Goal: Information Seeking & Learning: Learn about a topic

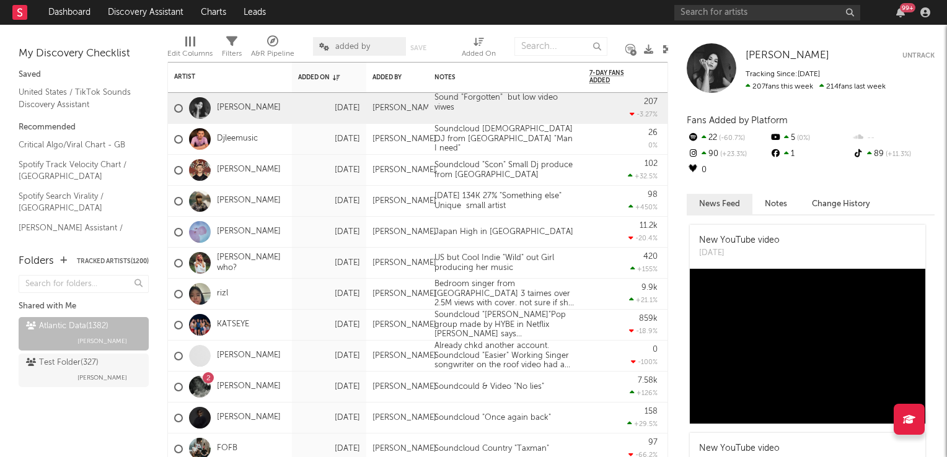
click at [666, 51] on icon at bounding box center [667, 49] width 9 height 9
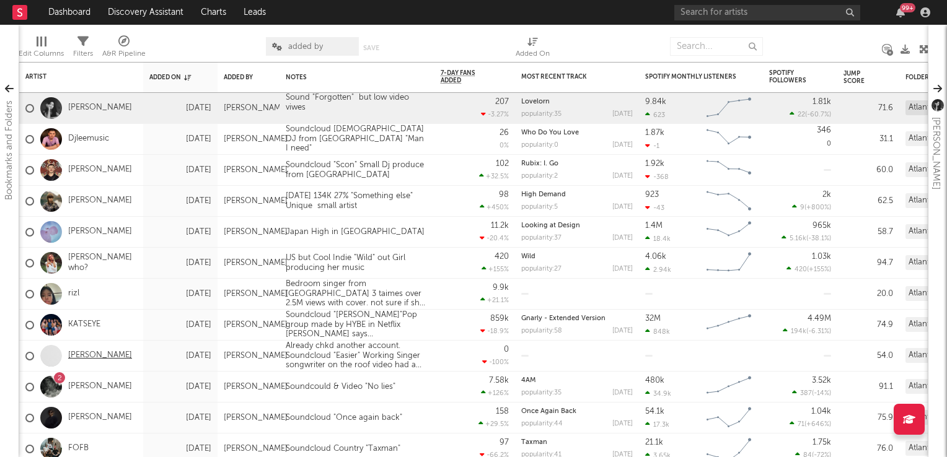
click at [90, 356] on link "Billy Reekie" at bounding box center [100, 356] width 64 height 11
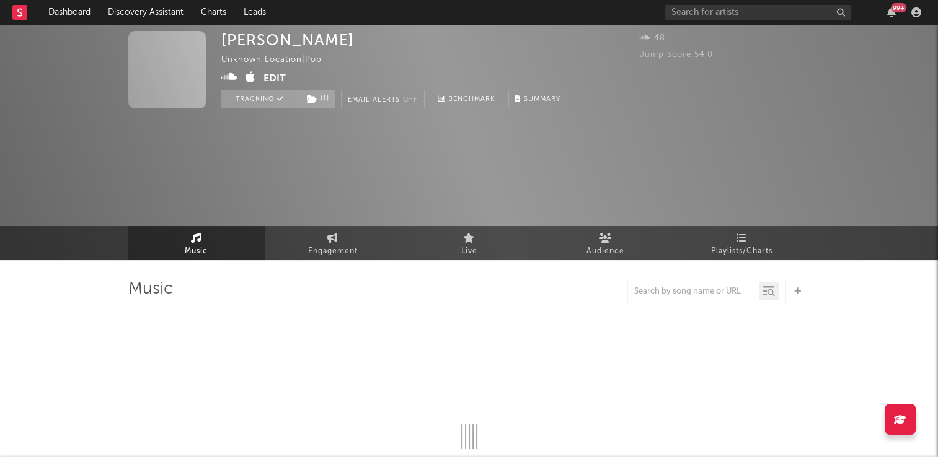
select select "1w"
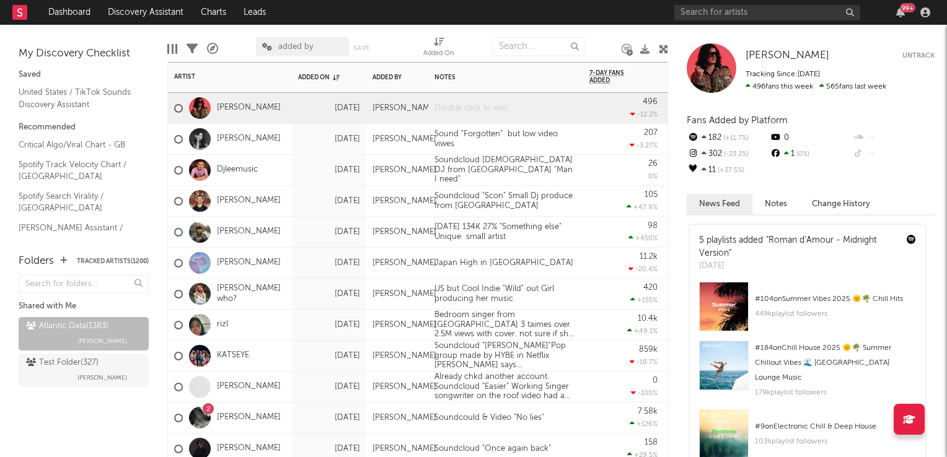
click at [482, 108] on div at bounding box center [505, 108] width 155 height 30
click at [664, 48] on icon at bounding box center [663, 49] width 9 height 9
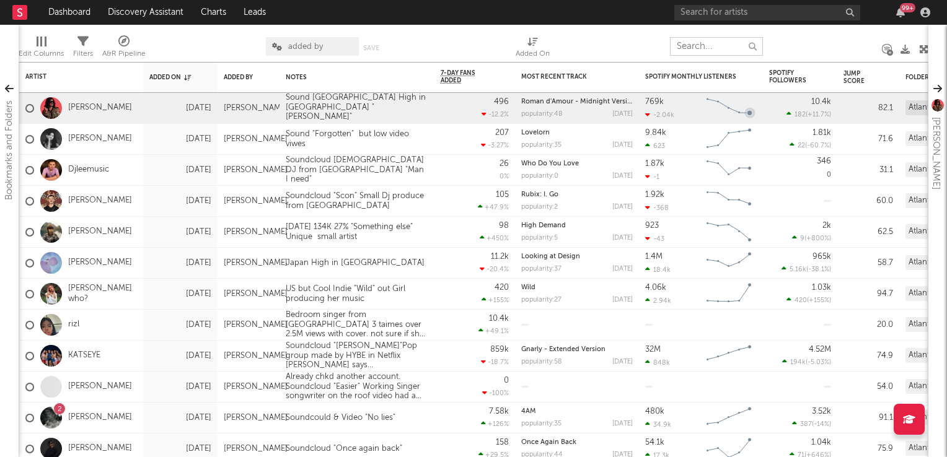
click at [709, 46] on input "text" at bounding box center [716, 46] width 93 height 19
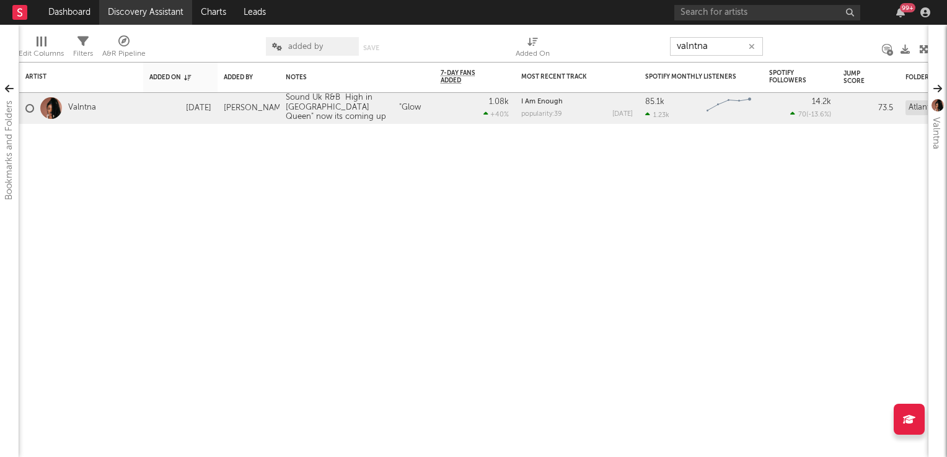
type input "valntna"
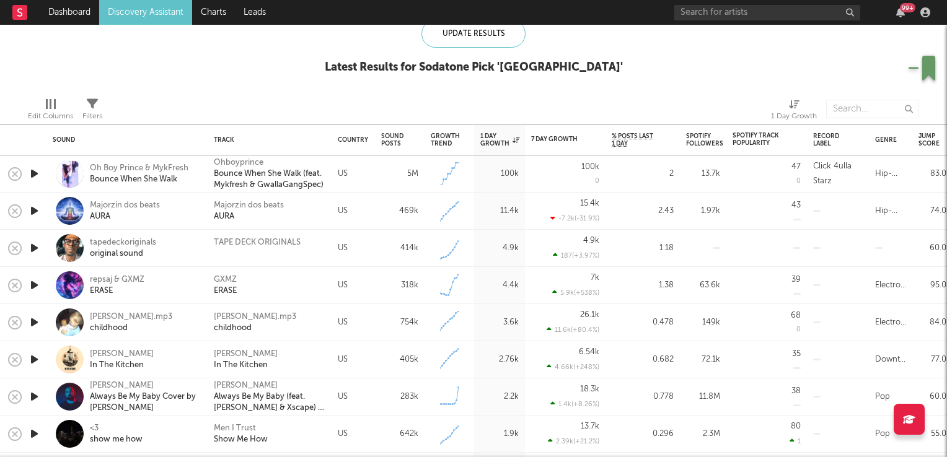
click at [32, 249] on icon "button" at bounding box center [34, 248] width 13 height 15
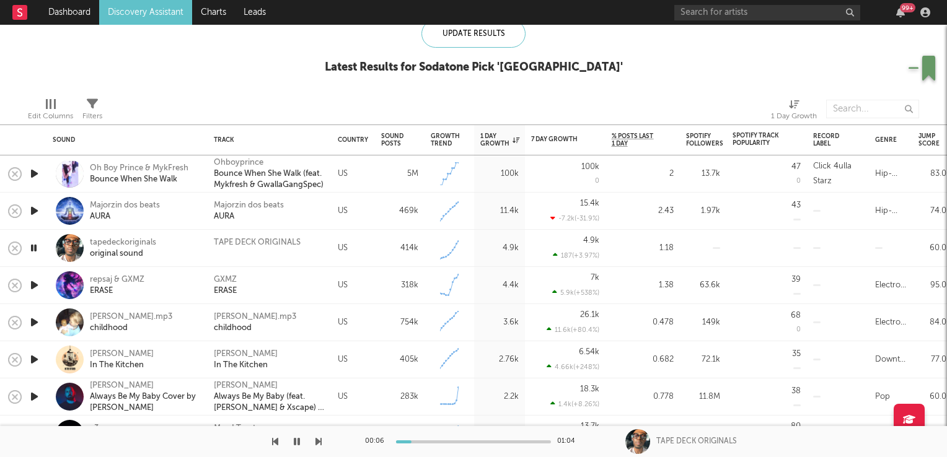
click at [32, 249] on icon "button" at bounding box center [34, 248] width 12 height 15
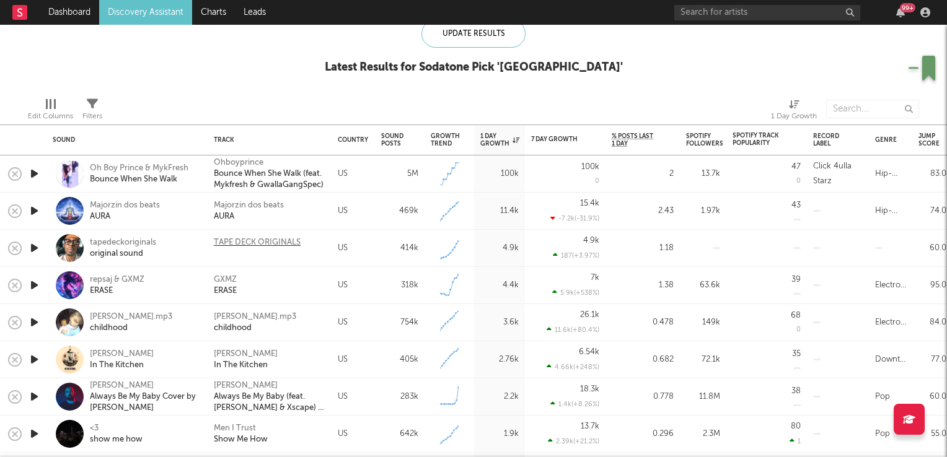
click at [244, 243] on div "TAPE DECK ORIGINALS" at bounding box center [257, 242] width 87 height 11
click at [33, 286] on icon "button" at bounding box center [34, 285] width 13 height 15
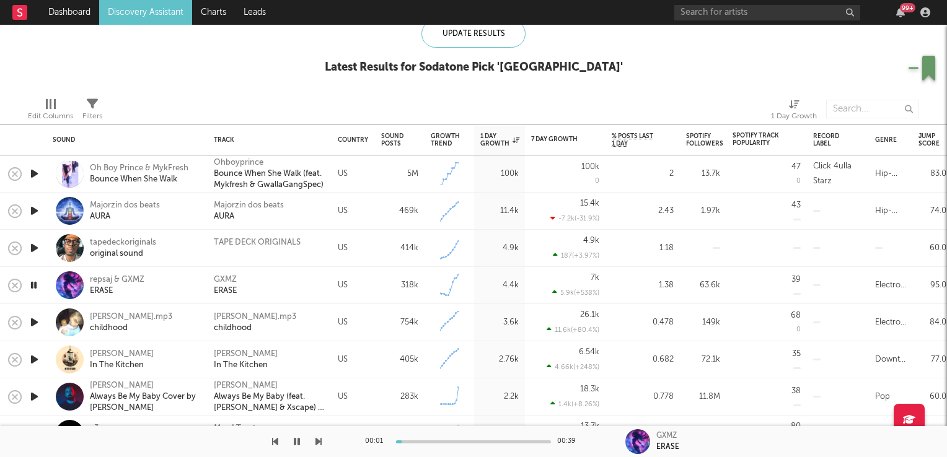
click at [33, 286] on icon "button" at bounding box center [34, 285] width 12 height 15
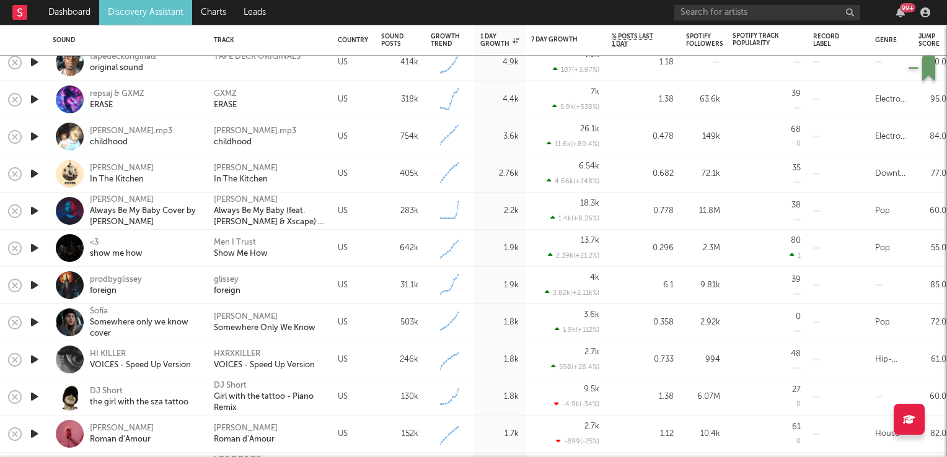
click at [34, 281] on icon "button" at bounding box center [34, 285] width 13 height 15
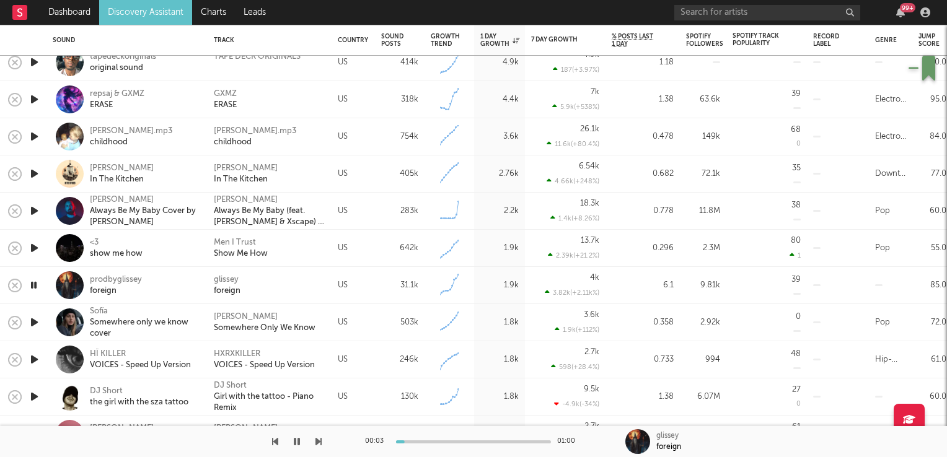
click at [34, 281] on icon "button" at bounding box center [34, 285] width 12 height 15
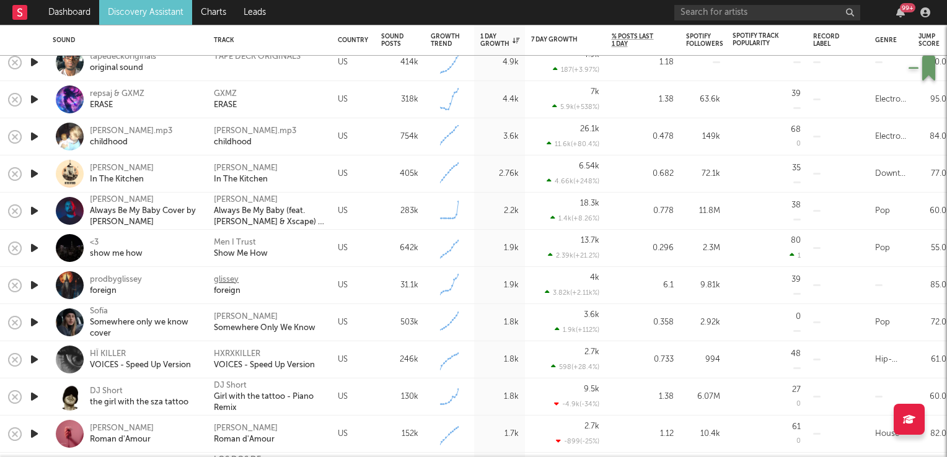
click at [226, 281] on div "glissey" at bounding box center [226, 280] width 25 height 11
click at [106, 284] on div "prodbyglissey" at bounding box center [116, 280] width 52 height 11
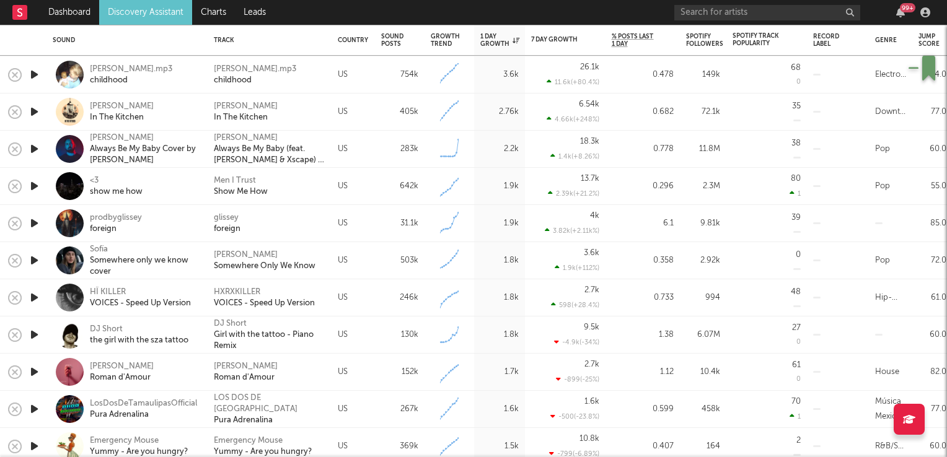
click at [34, 259] on icon "button" at bounding box center [34, 260] width 13 height 15
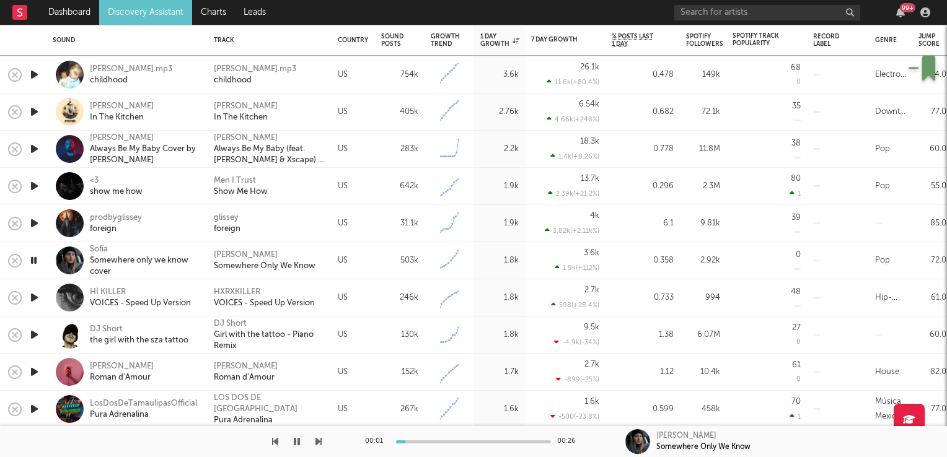
click at [33, 259] on icon "button" at bounding box center [34, 260] width 12 height 15
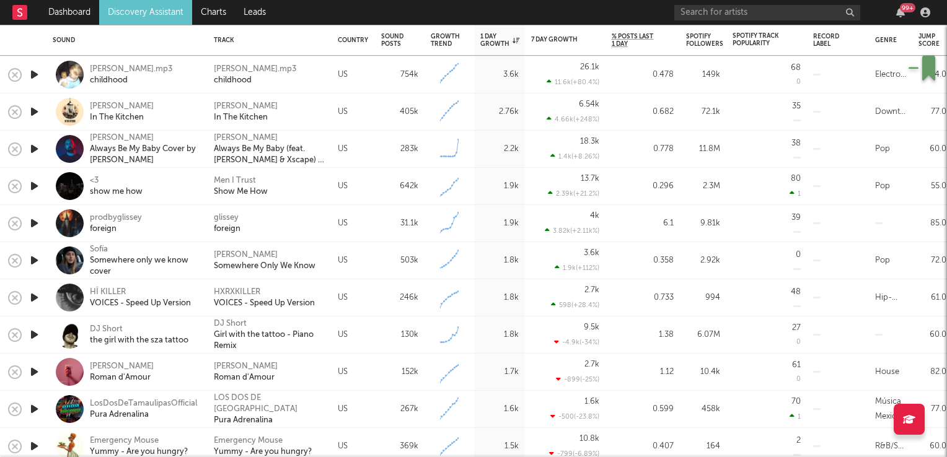
click at [32, 294] on icon "button" at bounding box center [34, 297] width 13 height 15
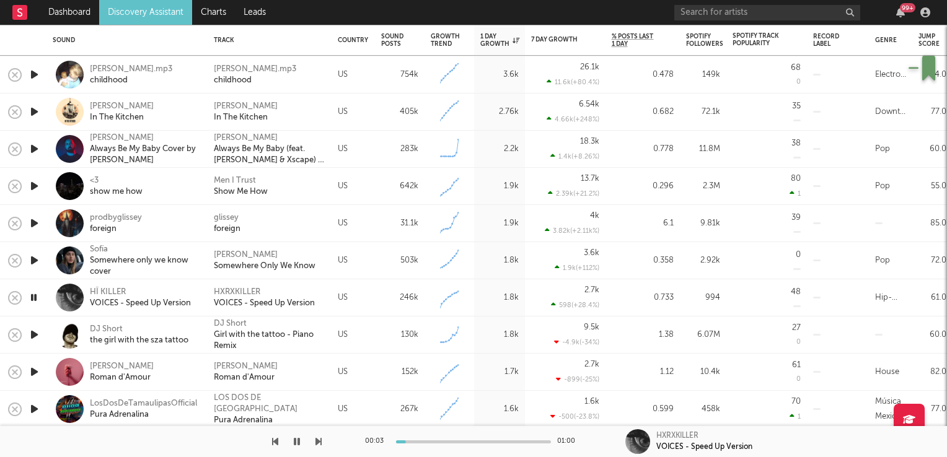
click at [32, 294] on icon "button" at bounding box center [34, 297] width 12 height 15
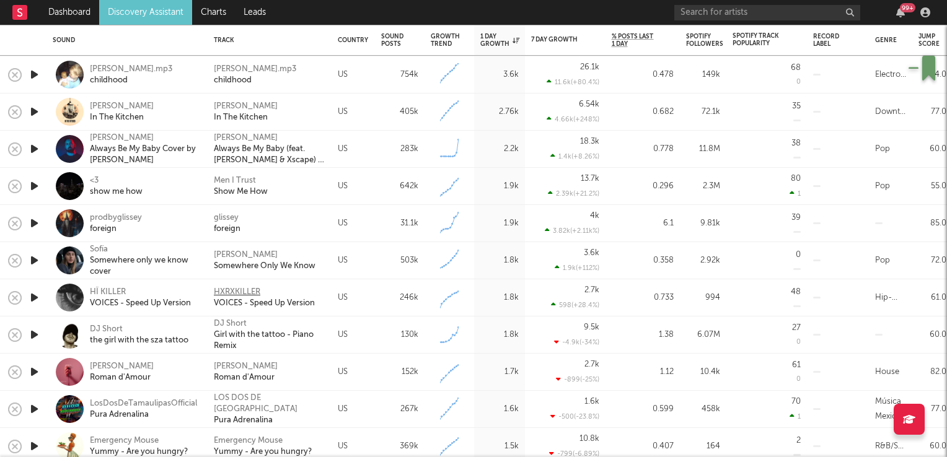
click at [257, 291] on div "HXRXKILLER" at bounding box center [237, 292] width 46 height 11
click at [33, 336] on icon "button" at bounding box center [34, 334] width 13 height 15
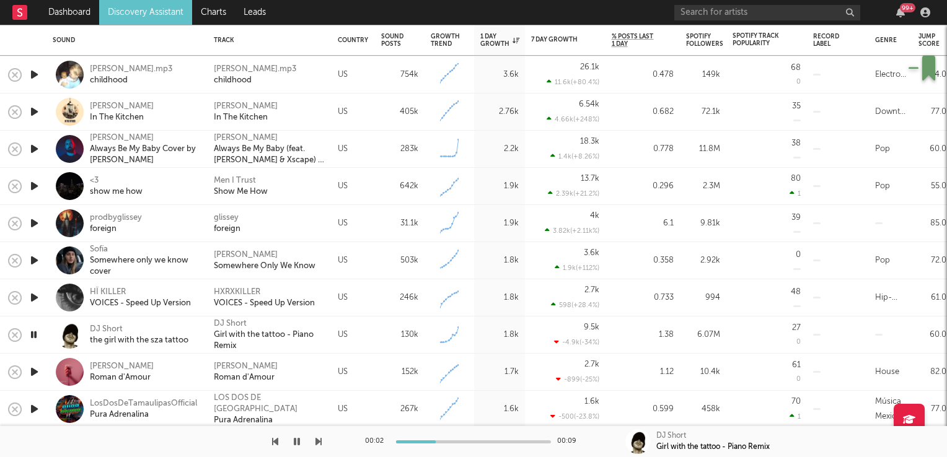
click at [33, 336] on icon "button" at bounding box center [34, 334] width 12 height 15
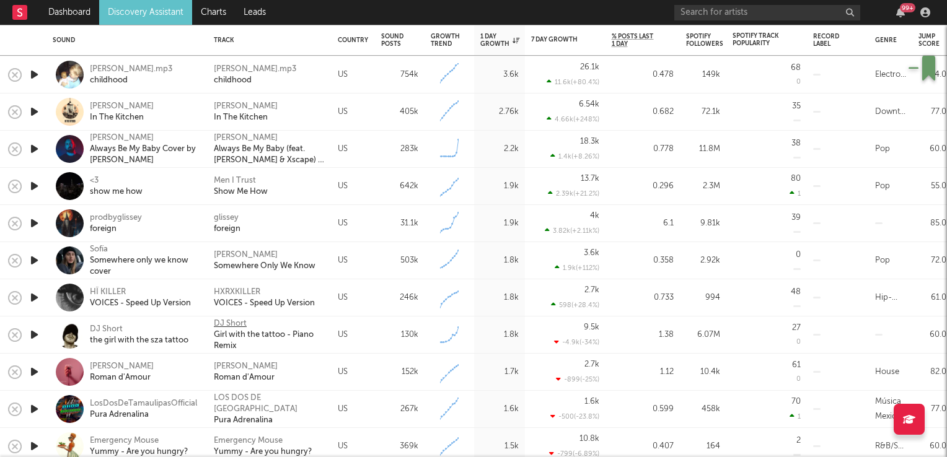
click at [230, 326] on div "DJ Short" at bounding box center [230, 324] width 33 height 11
click at [35, 370] on icon "button" at bounding box center [34, 371] width 13 height 15
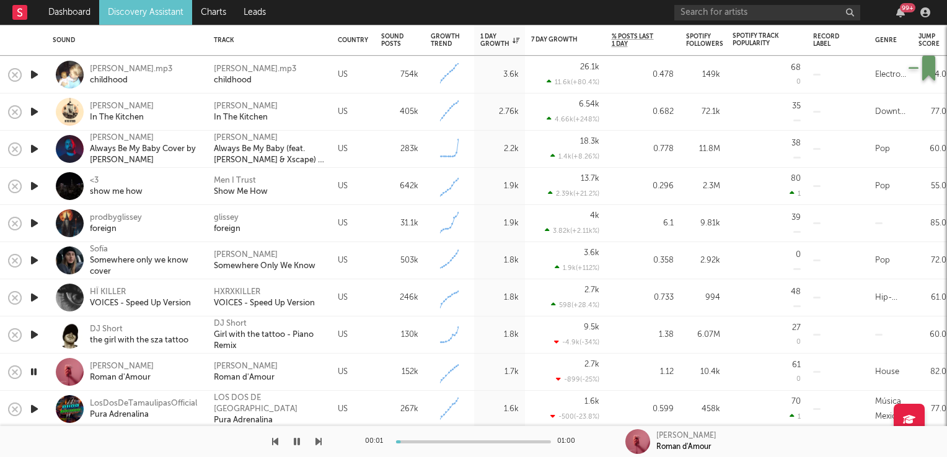
click at [35, 370] on icon "button" at bounding box center [34, 371] width 12 height 15
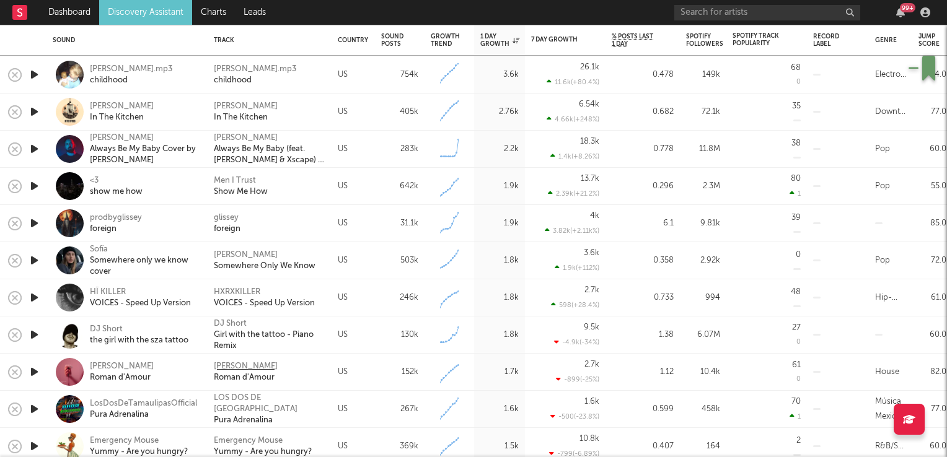
click at [235, 369] on div "Alastair Lane" at bounding box center [246, 366] width 64 height 11
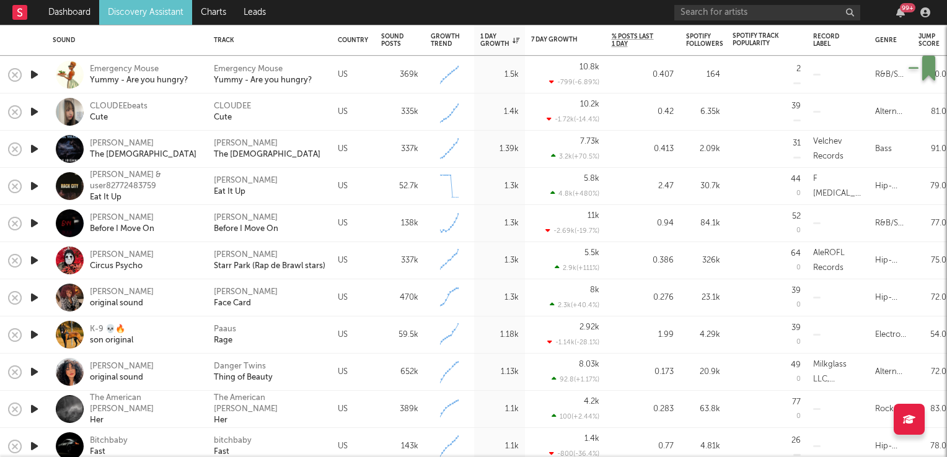
click at [30, 187] on icon "button" at bounding box center [34, 186] width 13 height 15
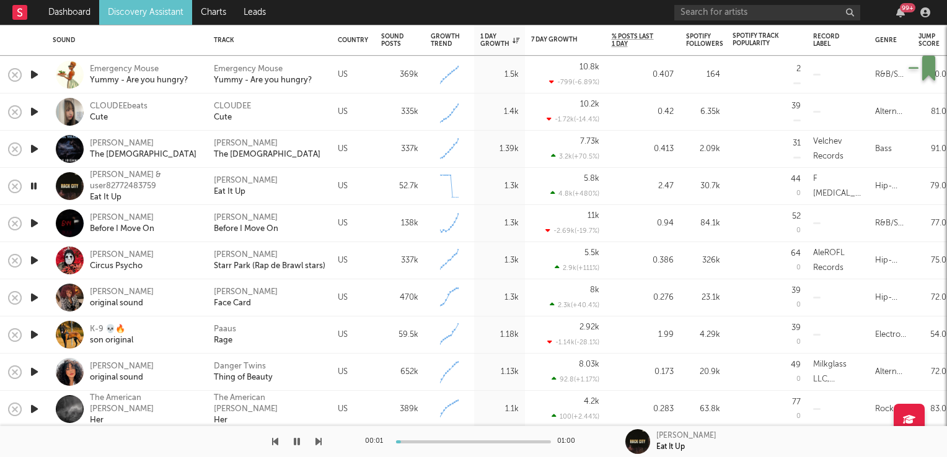
click at [30, 187] on icon "button" at bounding box center [34, 186] width 12 height 15
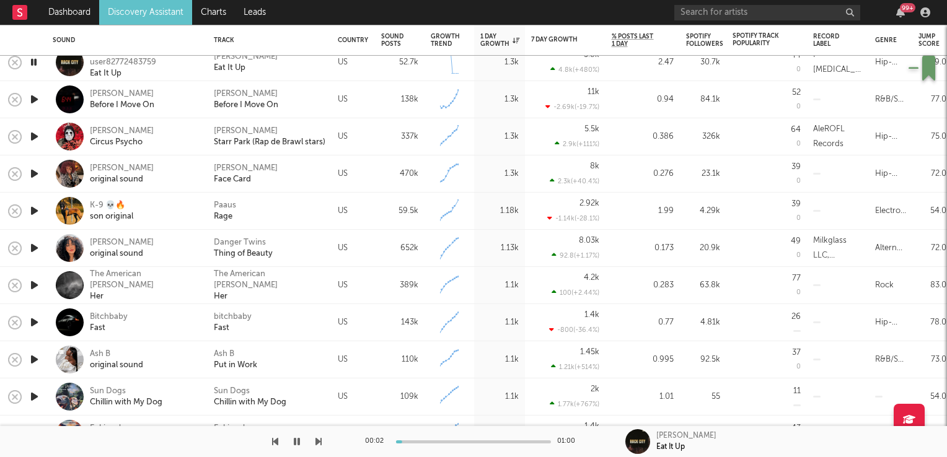
click at [32, 210] on icon "button" at bounding box center [34, 210] width 13 height 15
click at [32, 210] on icon "button" at bounding box center [34, 210] width 12 height 15
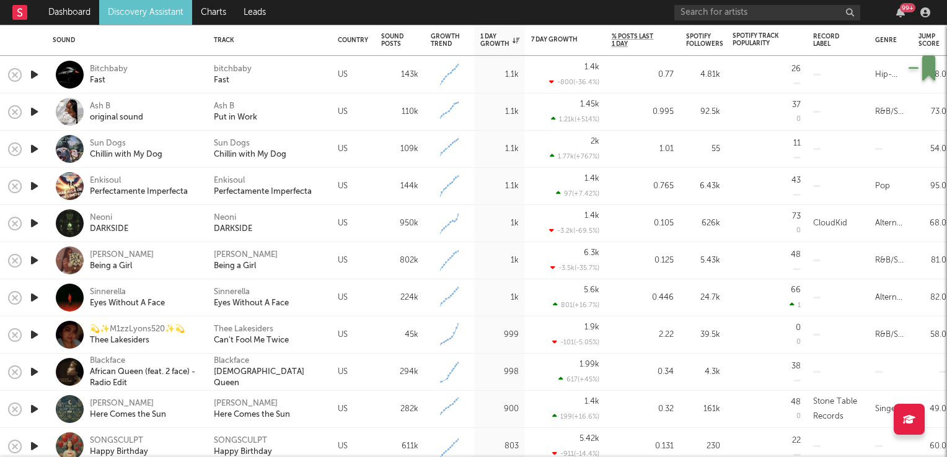
click at [33, 224] on icon "button" at bounding box center [34, 223] width 13 height 15
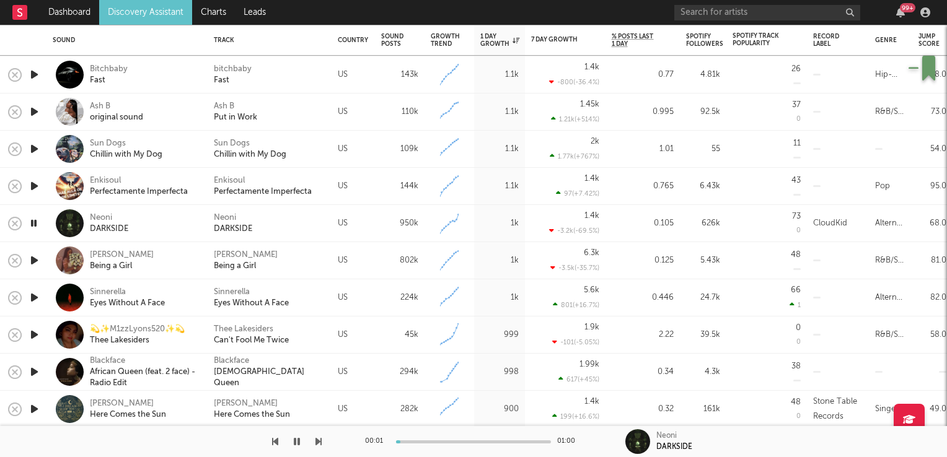
click at [33, 224] on icon "button" at bounding box center [34, 223] width 12 height 15
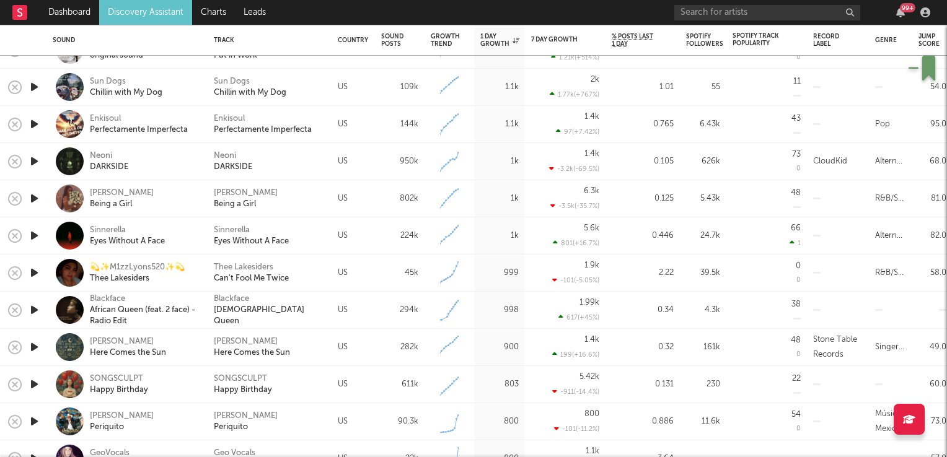
click at [35, 234] on icon "button" at bounding box center [34, 235] width 13 height 15
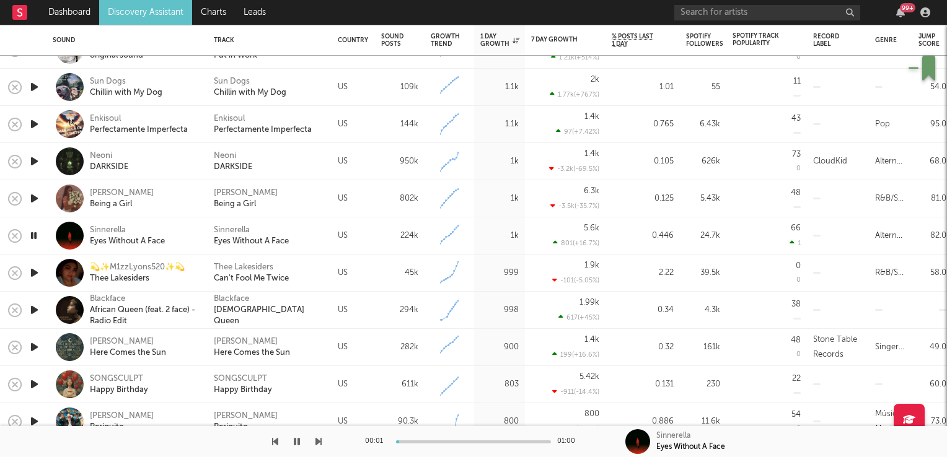
click at [35, 234] on icon "button" at bounding box center [34, 235] width 12 height 15
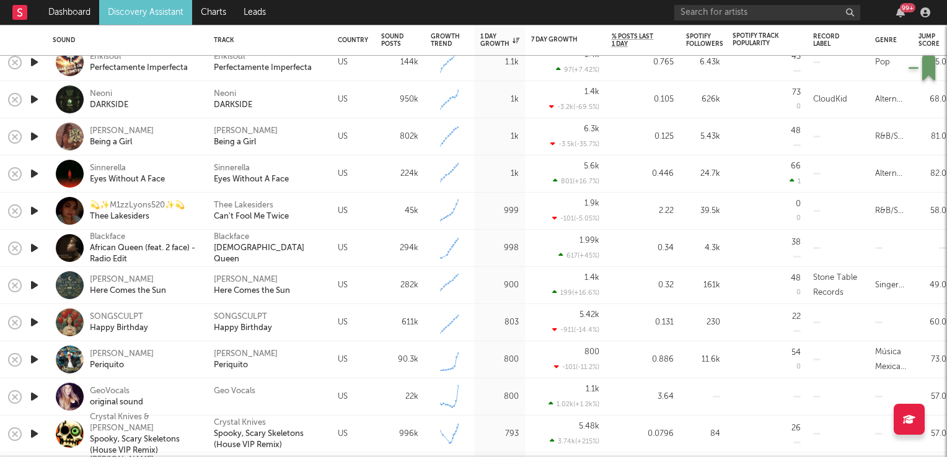
click at [32, 212] on icon "button" at bounding box center [34, 210] width 13 height 15
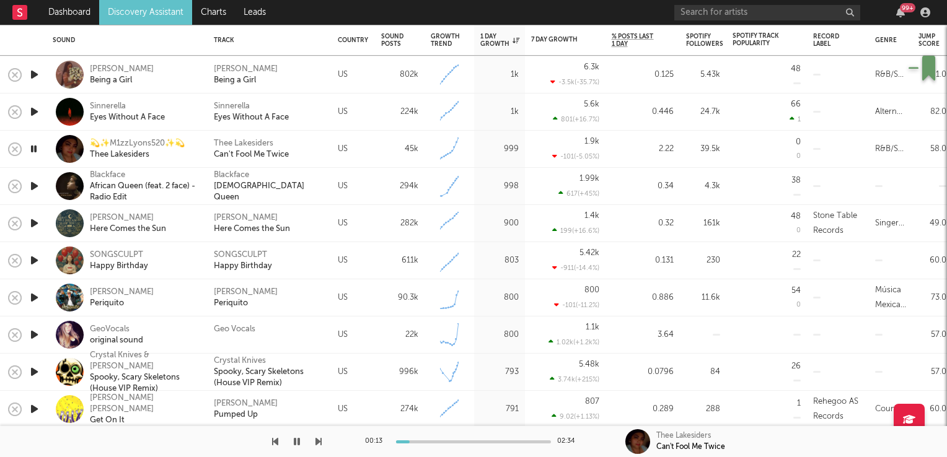
click at [32, 185] on icon "button" at bounding box center [34, 186] width 13 height 15
click at [234, 179] on div "Blackface" at bounding box center [231, 175] width 35 height 11
click at [33, 185] on icon "button" at bounding box center [34, 186] width 12 height 15
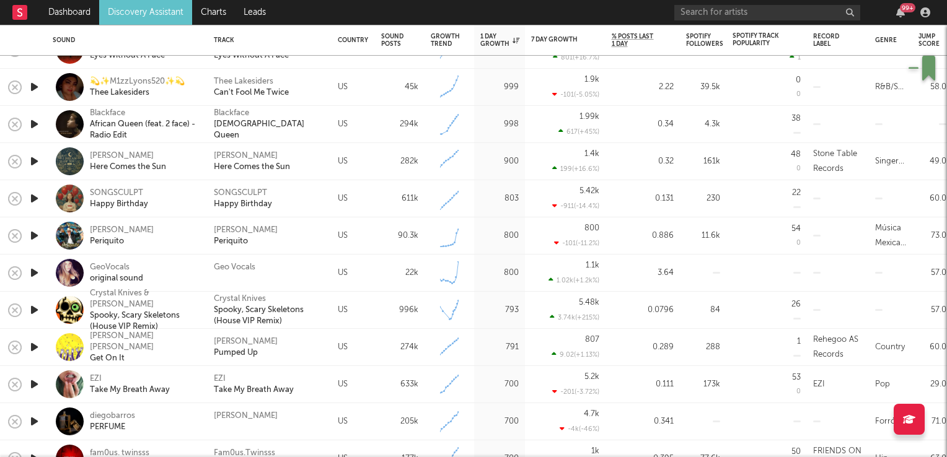
click at [36, 312] on icon "button" at bounding box center [34, 309] width 13 height 15
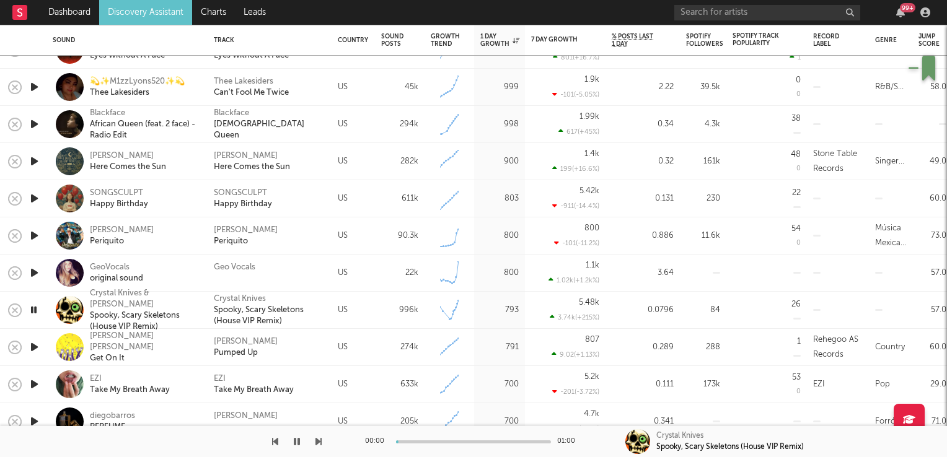
click at [36, 312] on icon "button" at bounding box center [34, 309] width 12 height 15
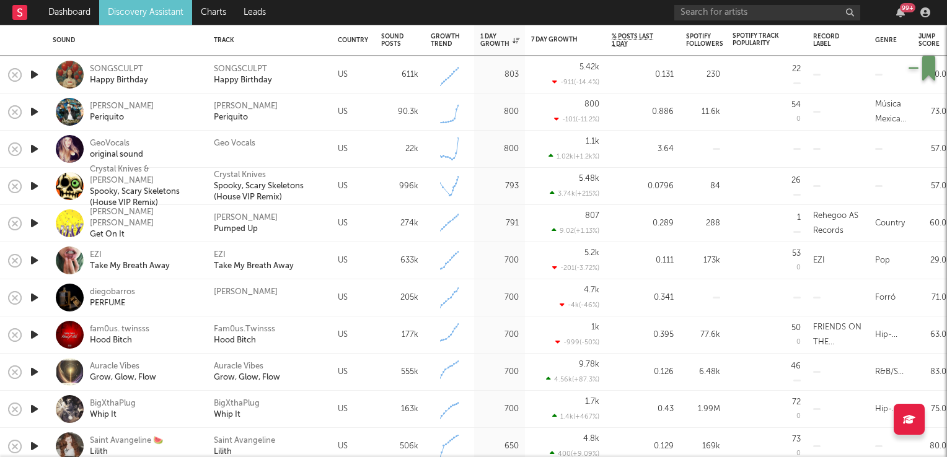
click at [33, 299] on icon "button" at bounding box center [34, 297] width 13 height 15
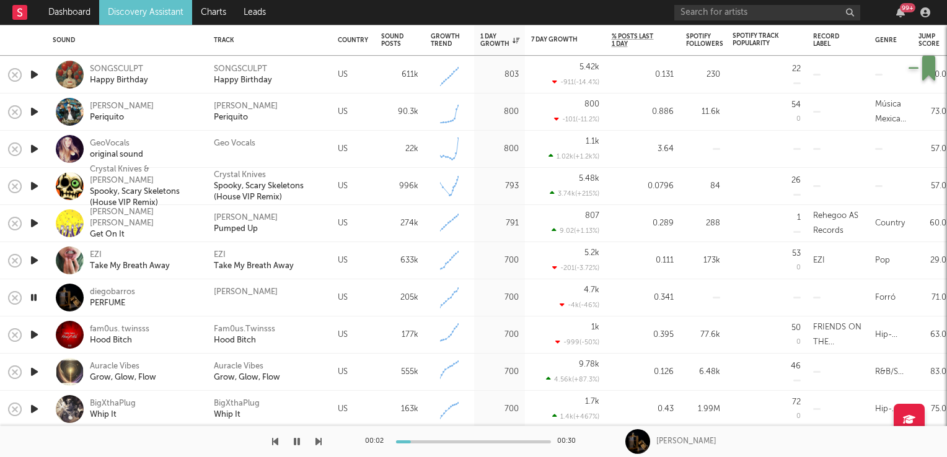
click at [33, 299] on icon "button" at bounding box center [34, 297] width 12 height 15
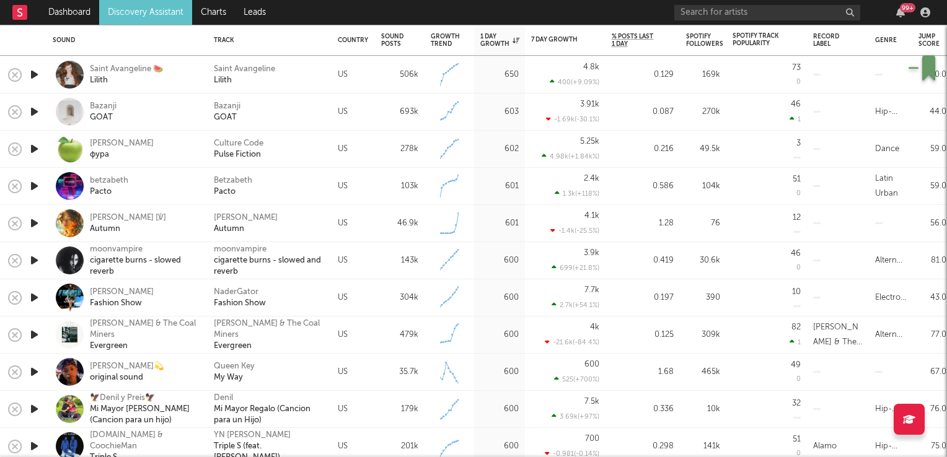
click at [30, 296] on icon "button" at bounding box center [34, 297] width 13 height 15
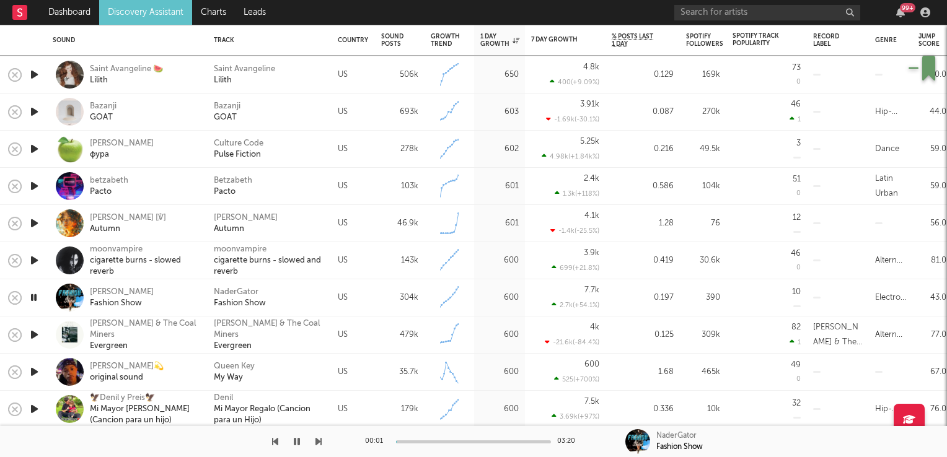
click at [30, 296] on icon "button" at bounding box center [34, 297] width 12 height 15
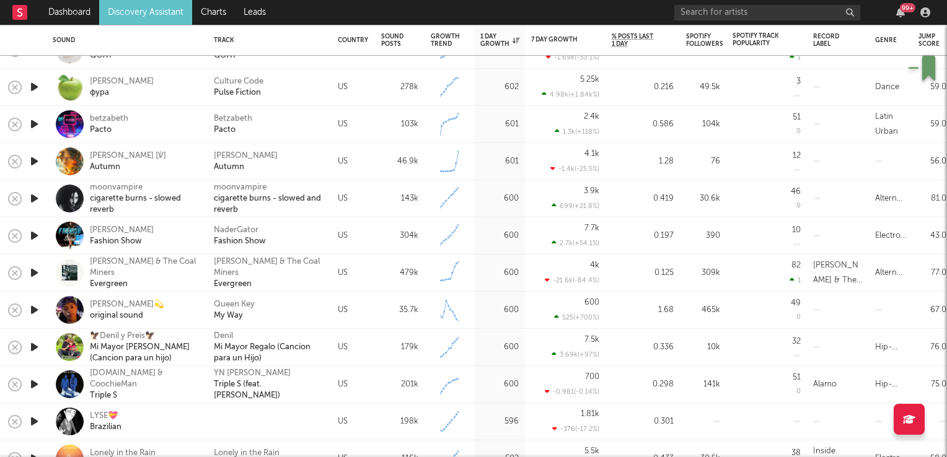
click at [35, 309] on icon "button" at bounding box center [34, 309] width 13 height 15
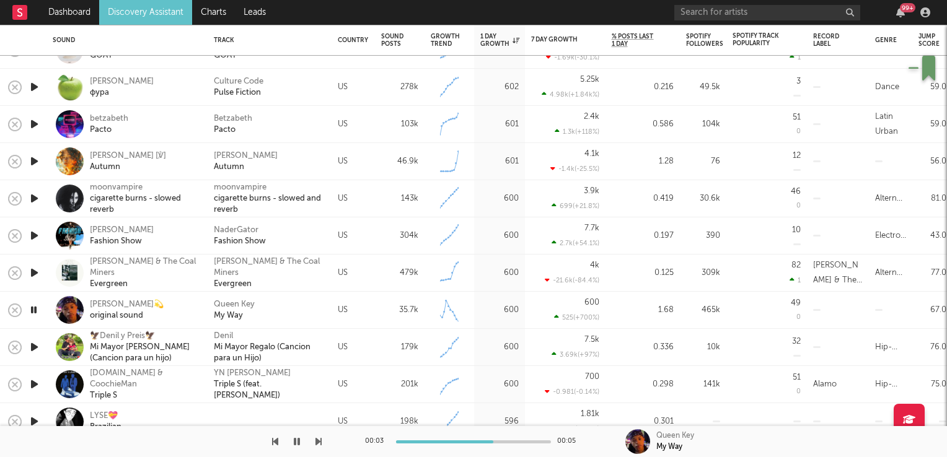
click at [35, 309] on icon "button" at bounding box center [34, 309] width 12 height 15
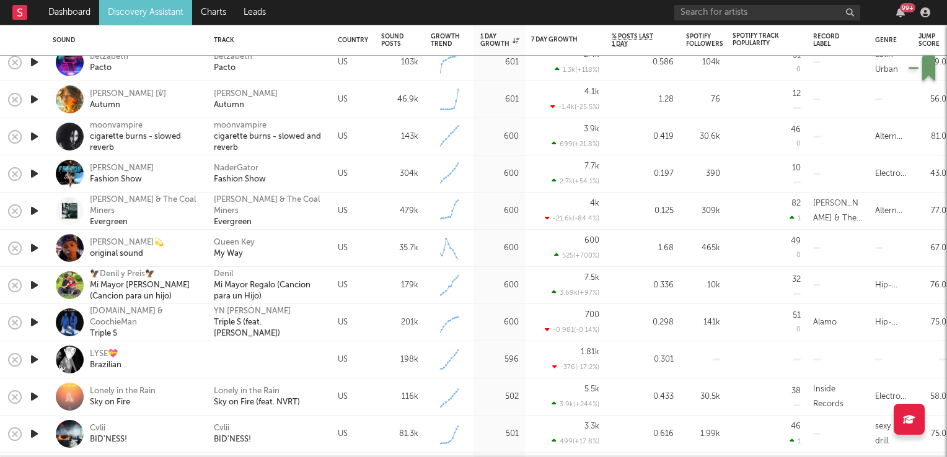
click at [33, 358] on icon "button" at bounding box center [34, 359] width 13 height 15
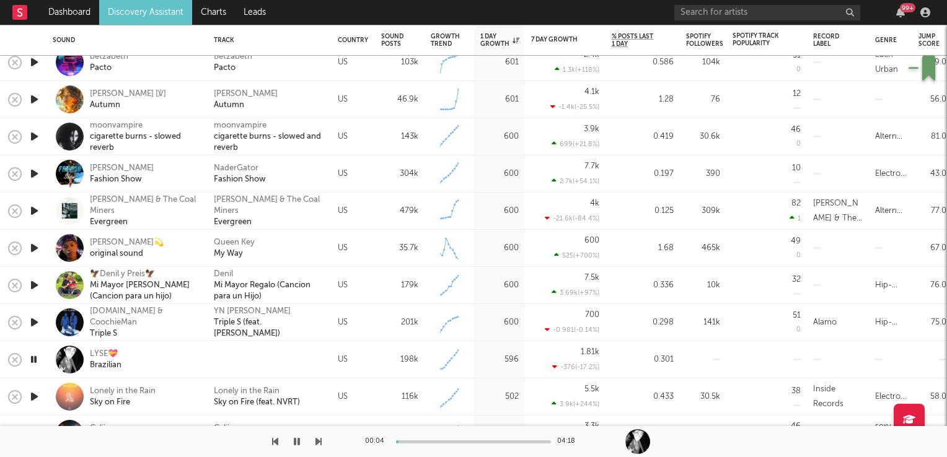
click at [33, 358] on icon "button" at bounding box center [34, 359] width 12 height 15
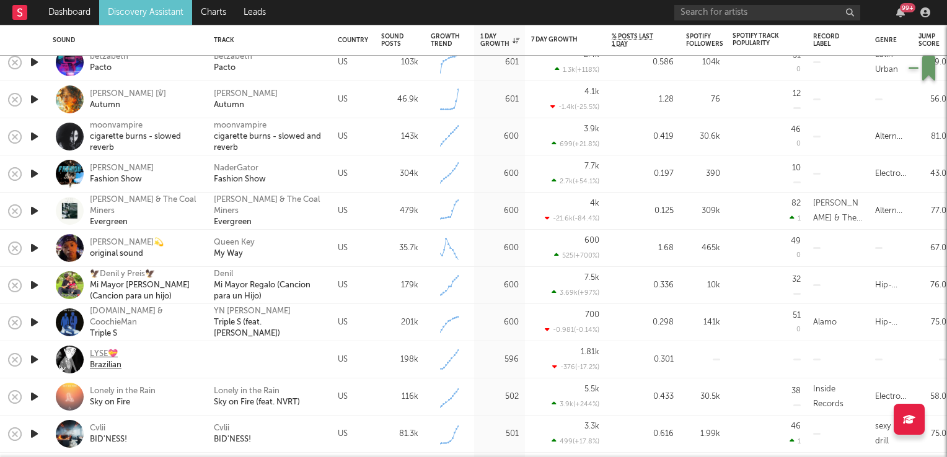
click at [96, 358] on div "LYSE💝" at bounding box center [106, 354] width 32 height 11
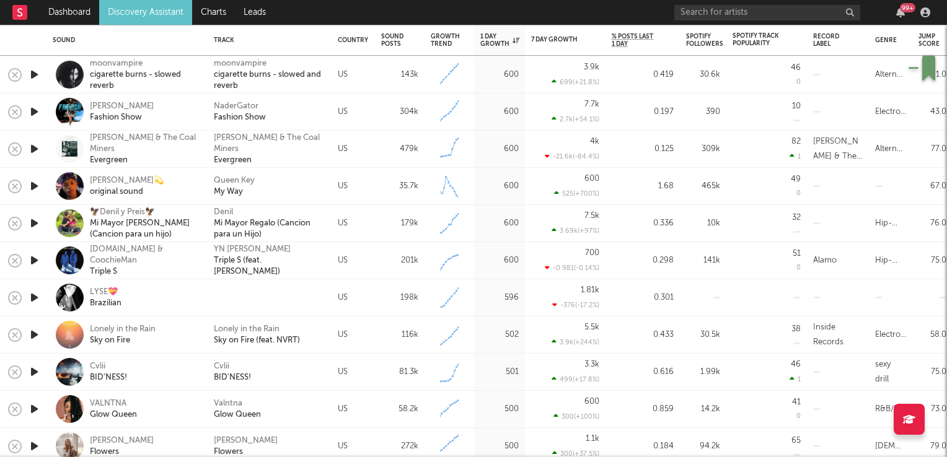
click at [32, 337] on icon "button" at bounding box center [34, 334] width 13 height 15
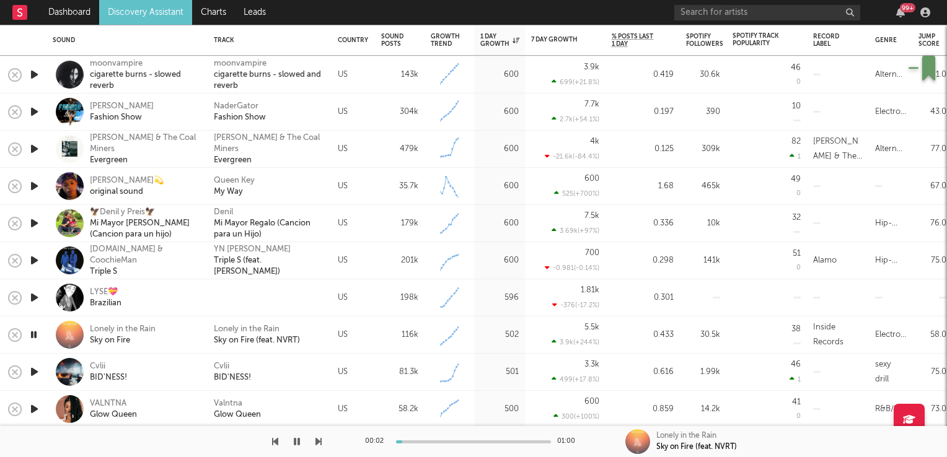
click at [32, 337] on icon "button" at bounding box center [34, 334] width 12 height 15
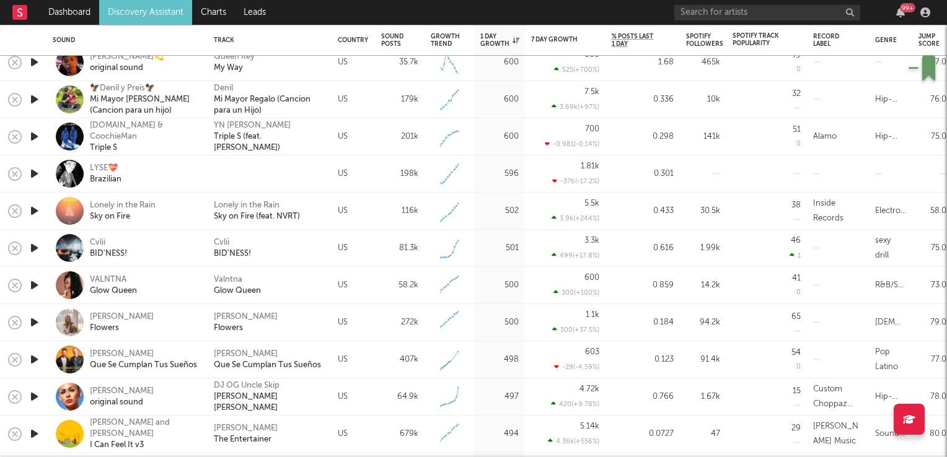
click at [35, 282] on icon "button" at bounding box center [34, 285] width 13 height 15
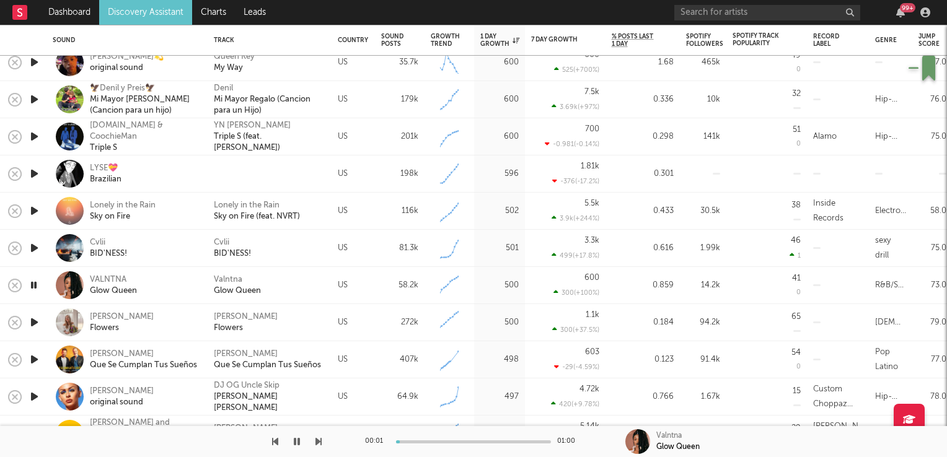
click at [35, 282] on icon "button" at bounding box center [34, 285] width 12 height 15
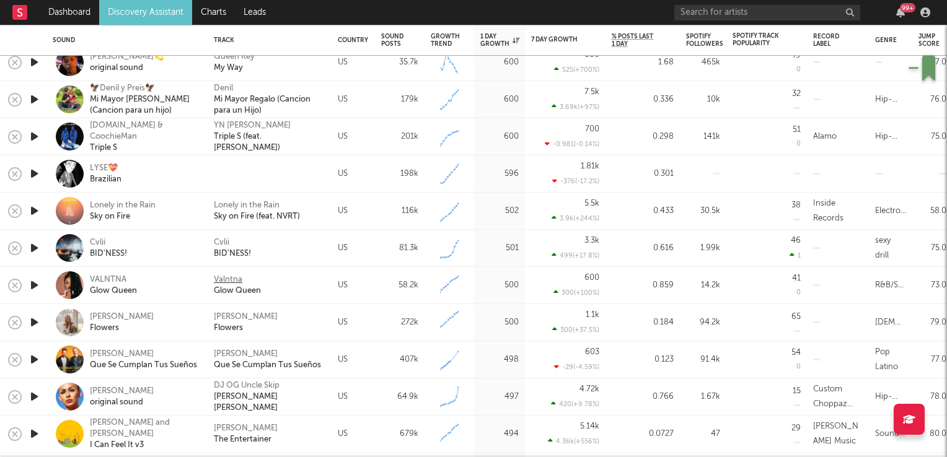
click at [231, 281] on div "Valntna" at bounding box center [228, 280] width 29 height 11
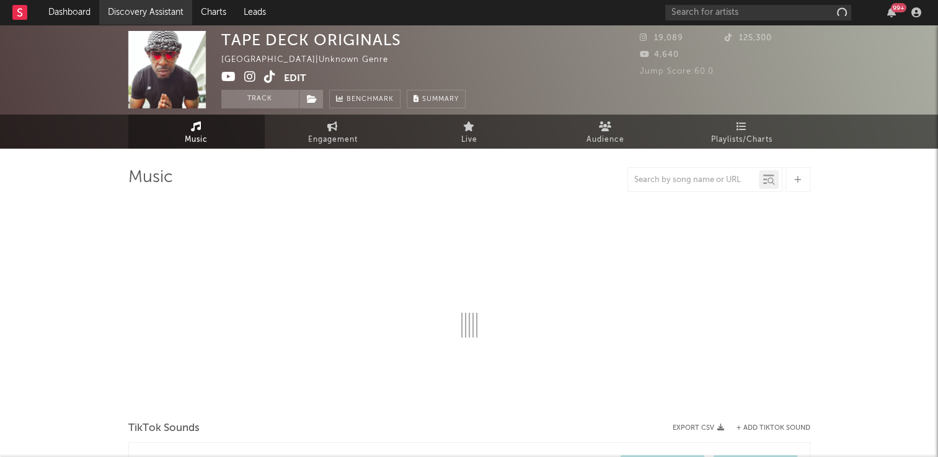
select select "1w"
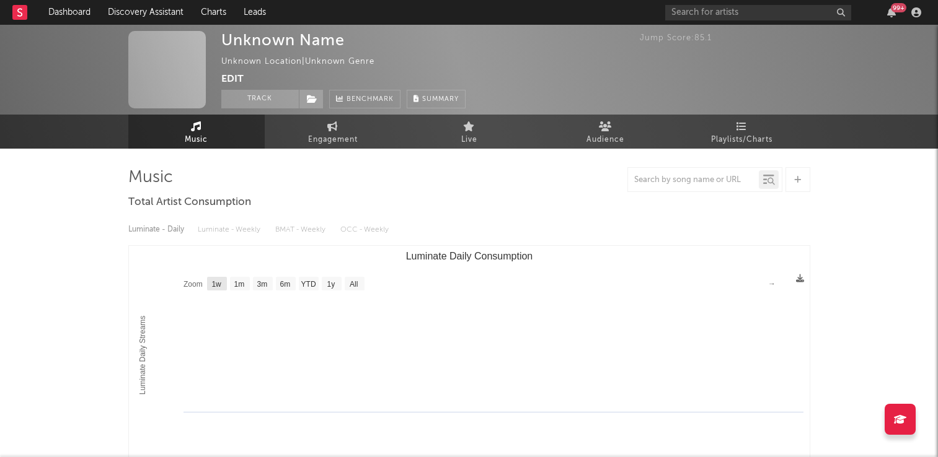
select select "1w"
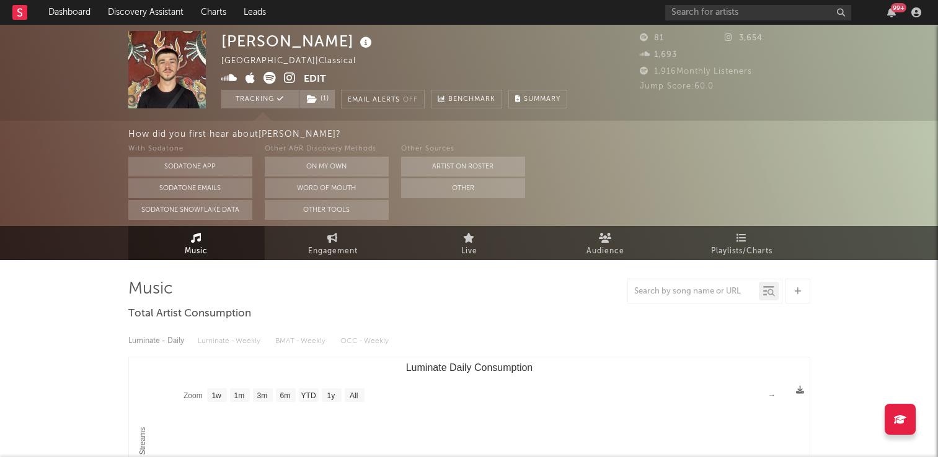
select select "1w"
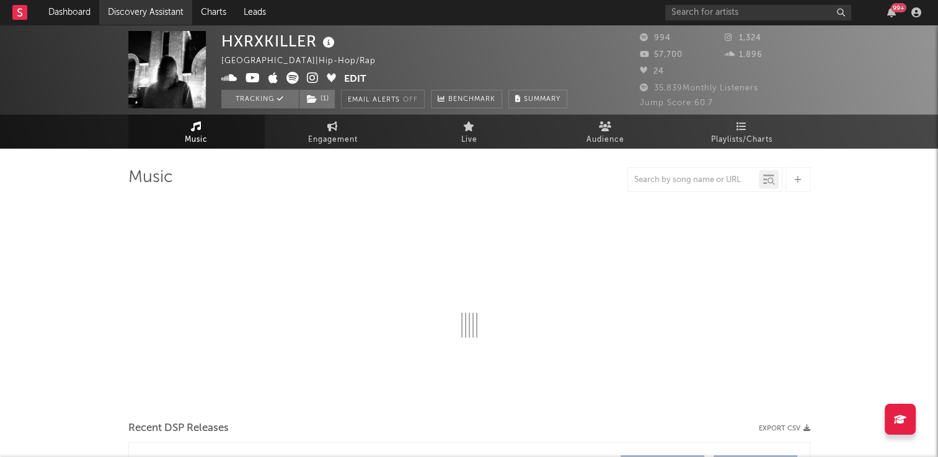
select select "6m"
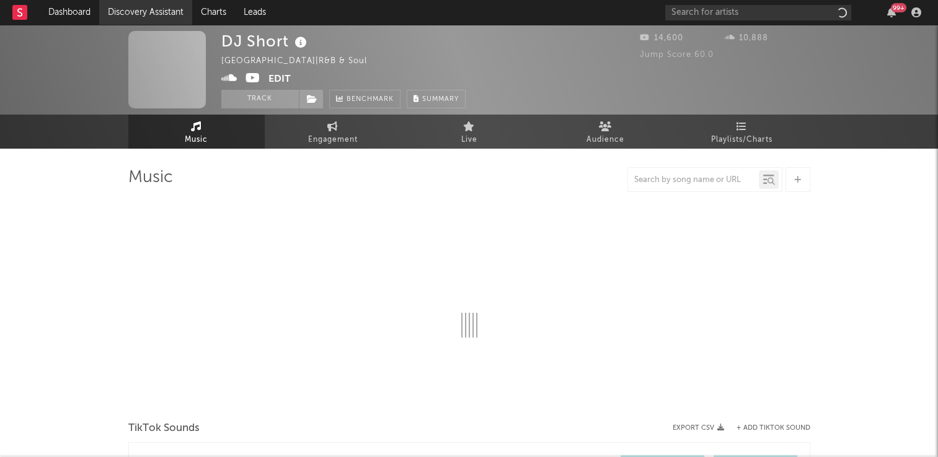
select select "1w"
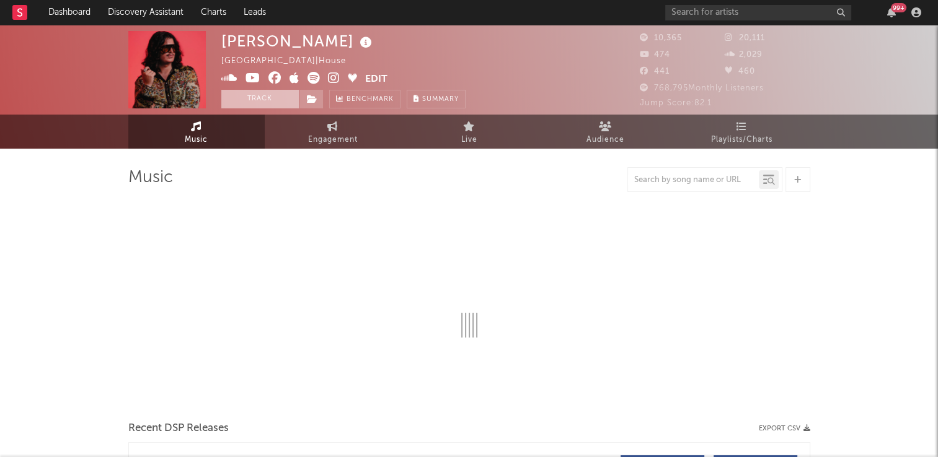
select select "6m"
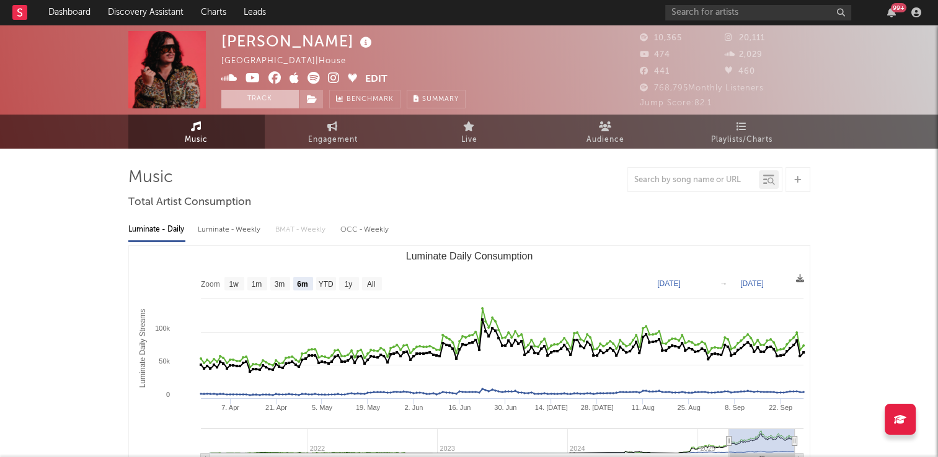
click at [254, 100] on button "Track" at bounding box center [259, 99] width 77 height 19
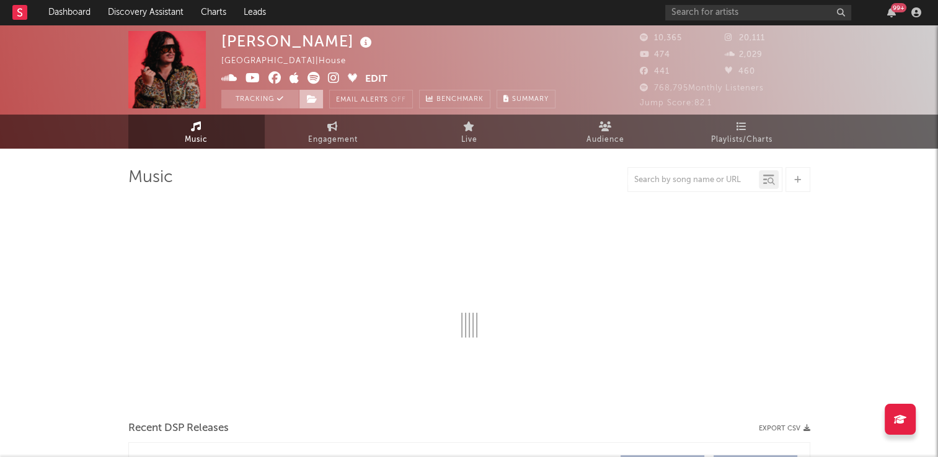
click at [313, 100] on icon at bounding box center [312, 99] width 11 height 9
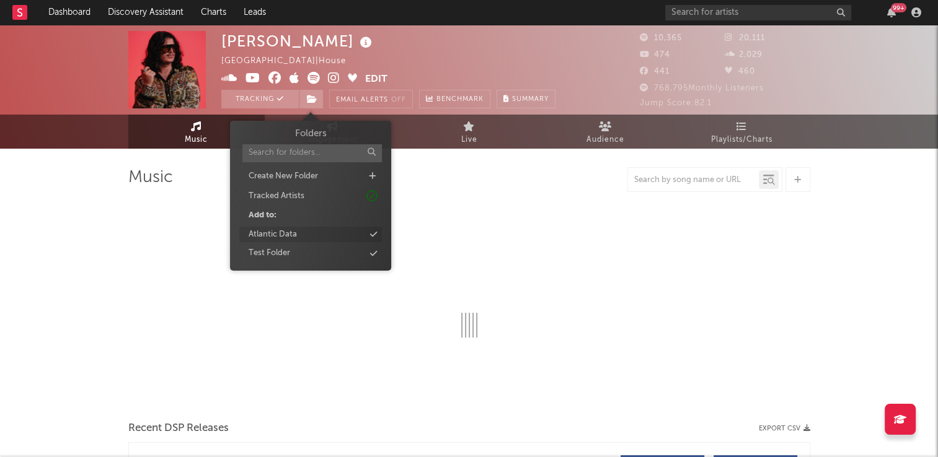
select select "6m"
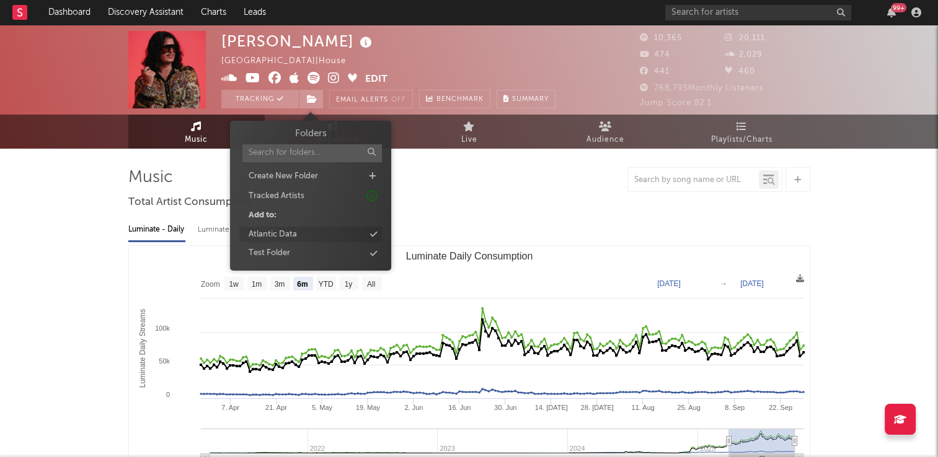
click at [311, 233] on div "Atlantic Data" at bounding box center [310, 235] width 143 height 16
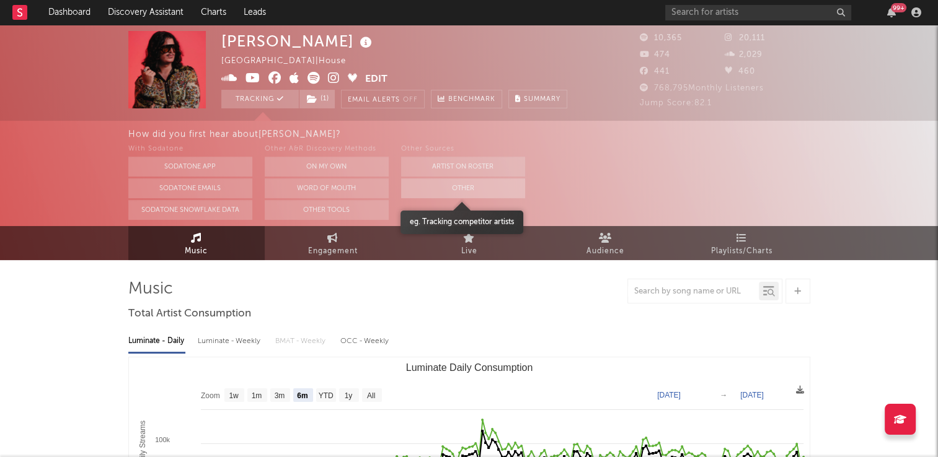
click at [456, 187] on button "Other" at bounding box center [463, 189] width 124 height 20
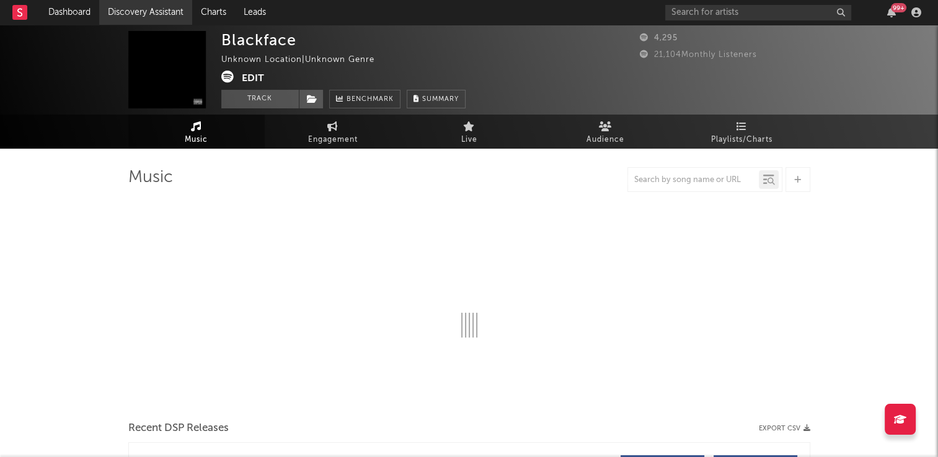
select select "6m"
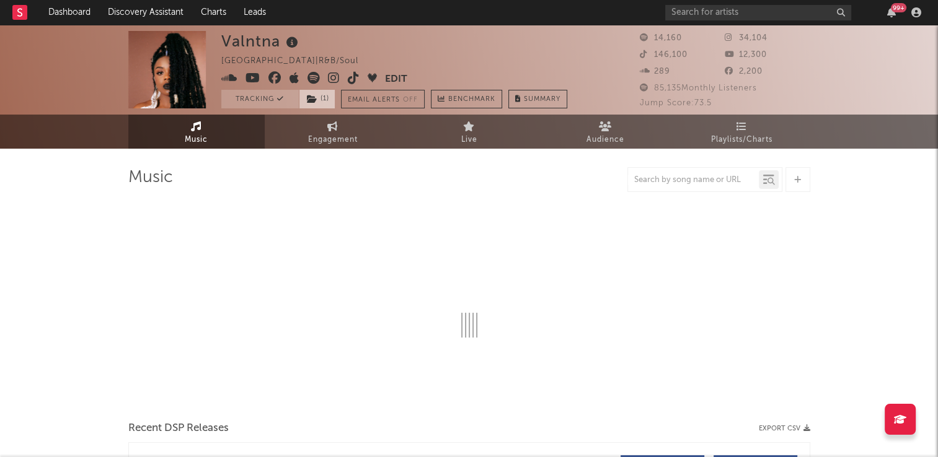
select select "6m"
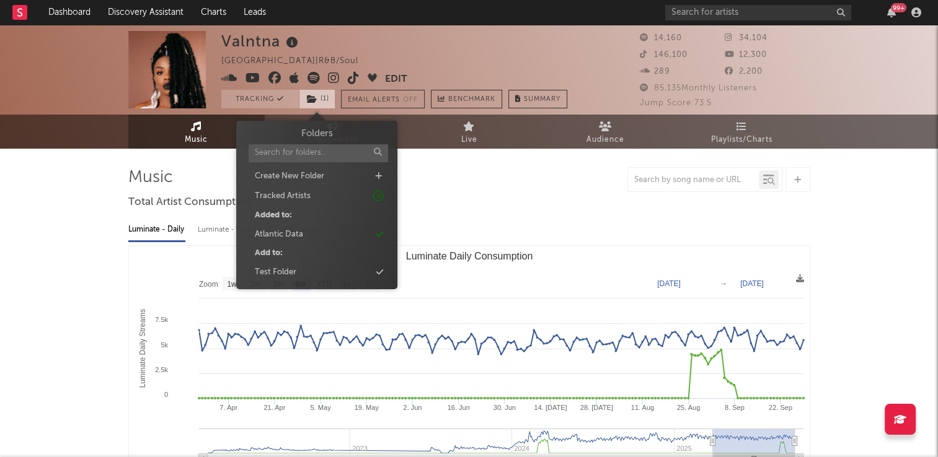
click at [309, 101] on icon at bounding box center [312, 99] width 11 height 9
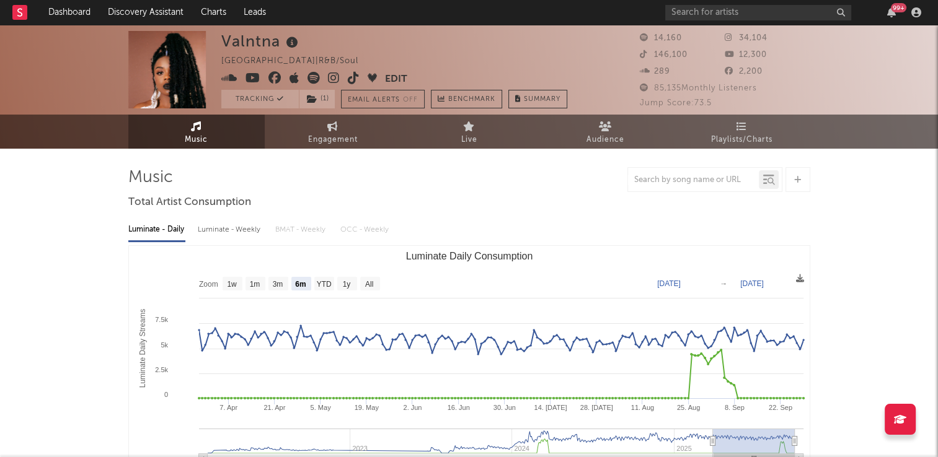
click at [526, 191] on div at bounding box center [469, 179] width 682 height 25
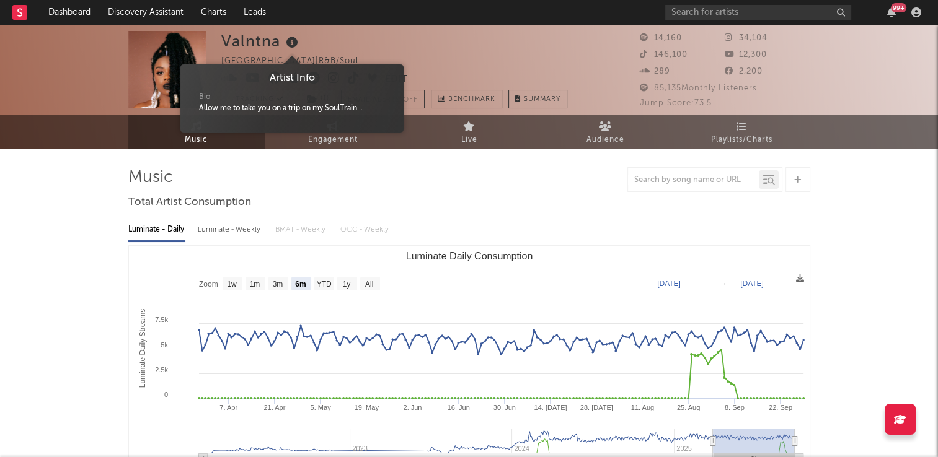
click at [291, 46] on icon at bounding box center [292, 42] width 18 height 17
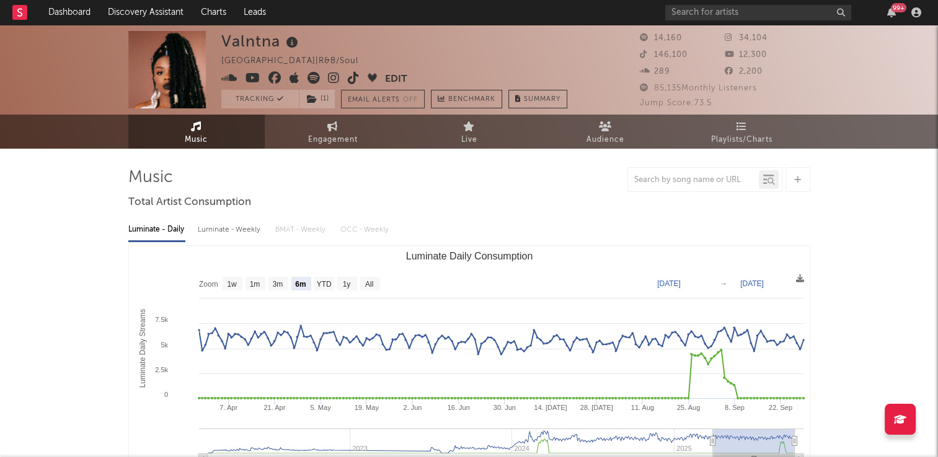
click at [421, 45] on div "Valntna [GEOGRAPHIC_DATA] | R&B/Soul Edit Tracking ( 1 ) Email Alerts Off Bench…" at bounding box center [394, 69] width 346 height 77
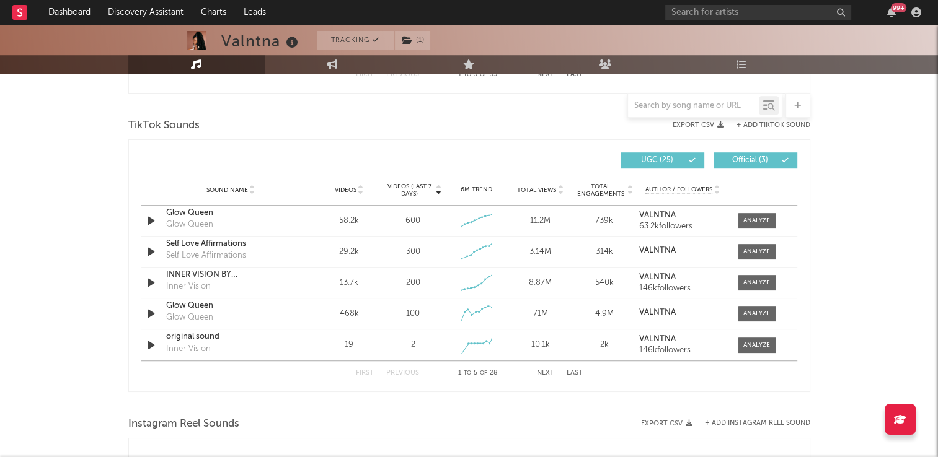
scroll to position [806, 0]
click at [762, 219] on div at bounding box center [756, 220] width 27 height 9
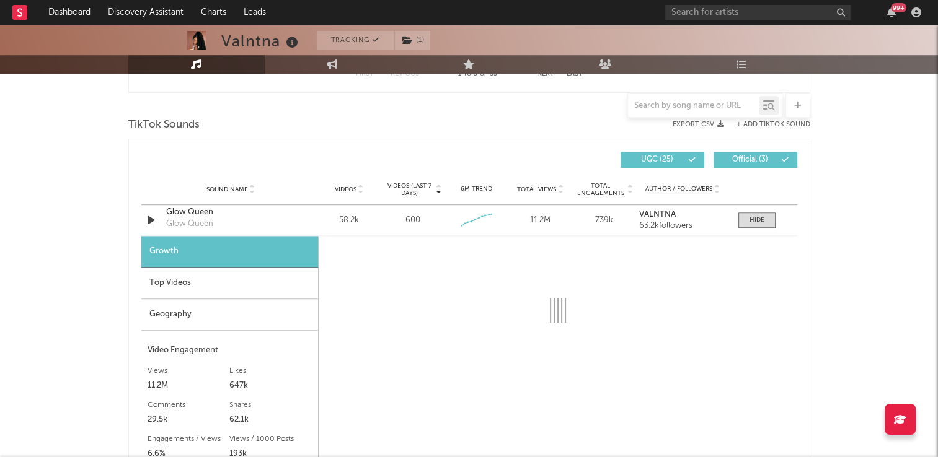
select select "6m"
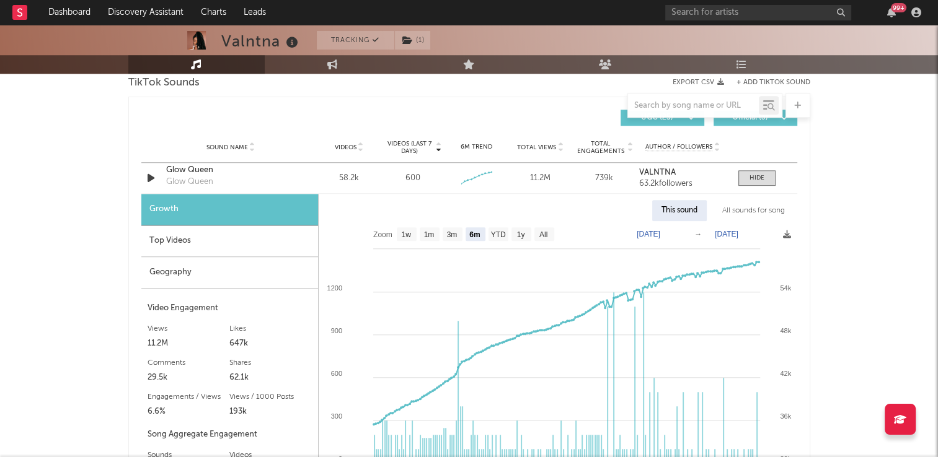
scroll to position [868, 0]
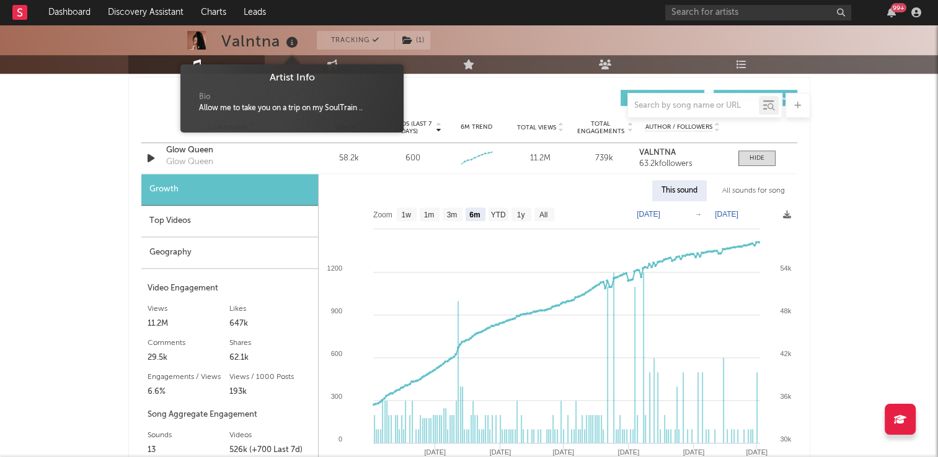
click at [293, 46] on icon at bounding box center [292, 42] width 18 height 17
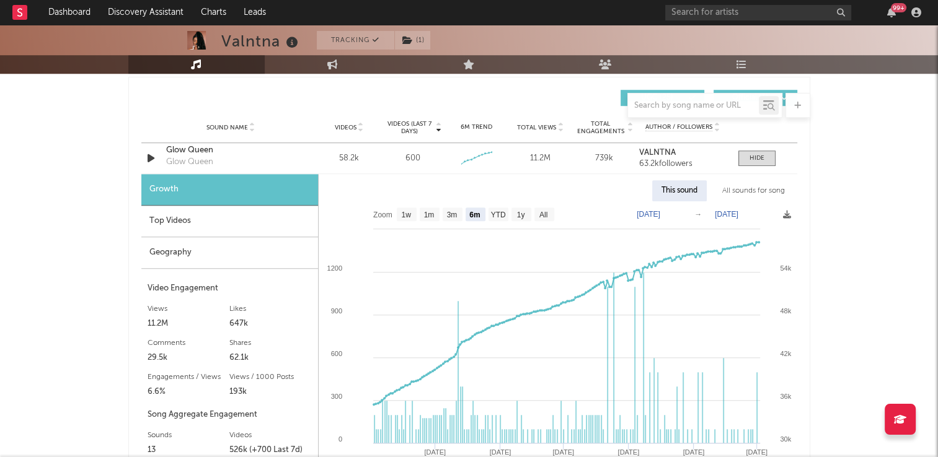
click at [105, 159] on div "Valntna Tracking ( 1 ) [GEOGRAPHIC_DATA] | R&B/Soul Edit Tracking ( 1 ) Email A…" at bounding box center [469, 264] width 938 height 2214
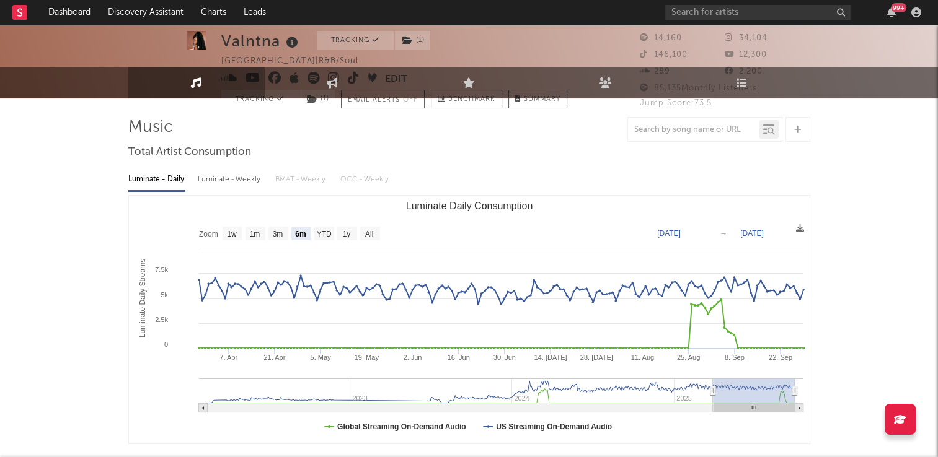
scroll to position [0, 0]
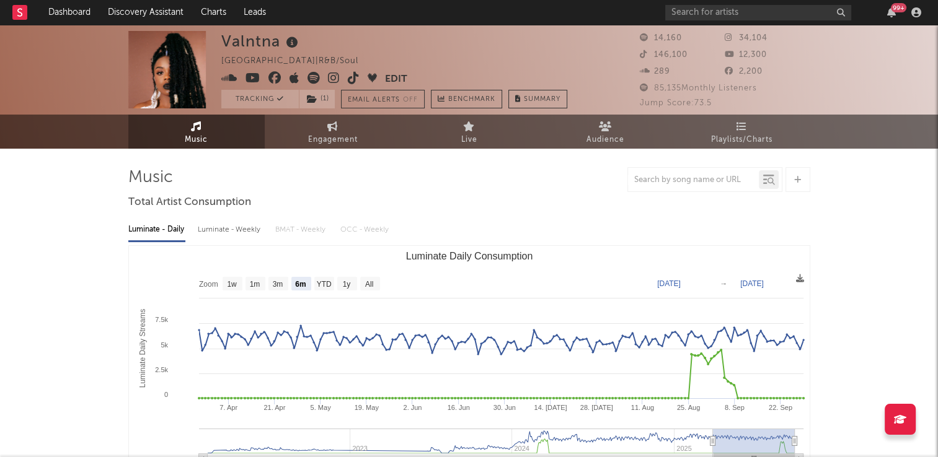
click at [350, 78] on icon at bounding box center [354, 78] width 12 height 12
